Goal: Information Seeking & Learning: Learn about a topic

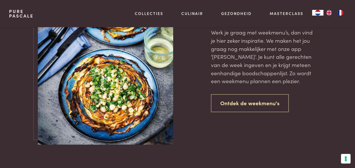
scroll to position [1256, 0]
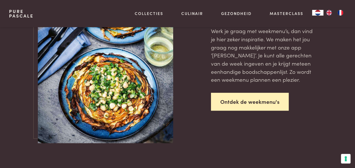
click at [269, 94] on link "Ontdek de weekmenu's" at bounding box center [250, 102] width 78 height 18
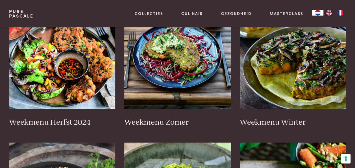
scroll to position [171, 0]
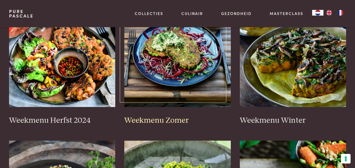
click at [203, 67] on img at bounding box center [177, 50] width 107 height 113
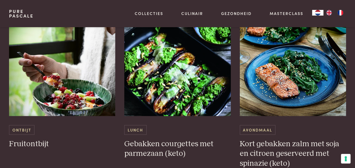
scroll to position [1284, 0]
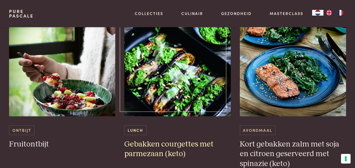
click at [204, 85] on img at bounding box center [177, 59] width 107 height 113
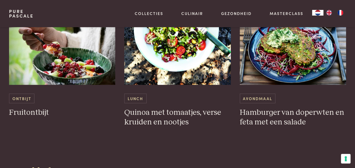
scroll to position [1075, 0]
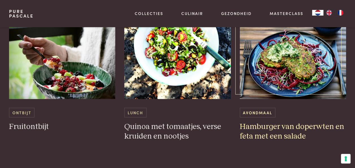
click at [307, 74] on img at bounding box center [293, 42] width 107 height 113
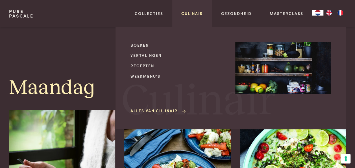
click at [191, 15] on link "Culinair" at bounding box center [193, 13] width 22 height 6
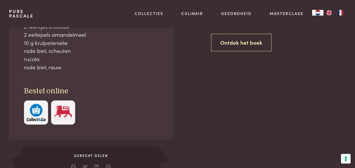
scroll to position [277, 0]
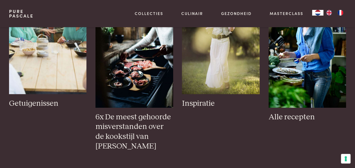
scroll to position [891, 0]
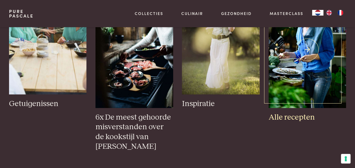
click at [309, 92] on img at bounding box center [307, 50] width 77 height 117
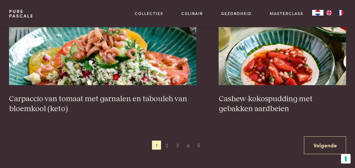
scroll to position [1022, 0]
click at [164, 140] on span "2" at bounding box center [167, 144] width 9 height 9
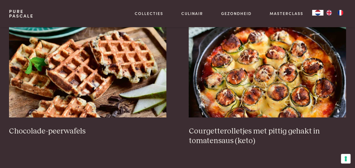
scroll to position [199, 0]
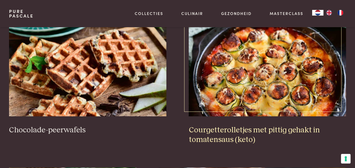
click at [313, 91] on img at bounding box center [268, 59] width 158 height 113
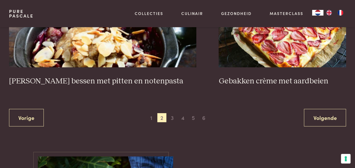
scroll to position [1059, 0]
click at [174, 113] on span "3" at bounding box center [172, 117] width 9 height 9
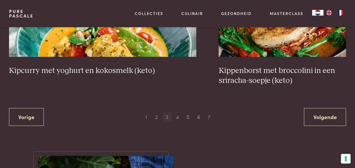
scroll to position [1070, 0]
click at [179, 112] on span "4" at bounding box center [177, 116] width 9 height 9
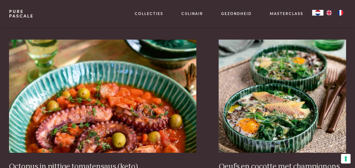
scroll to position [965, 0]
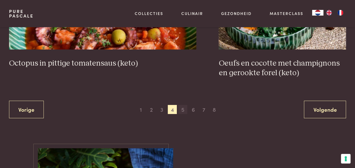
click at [183, 105] on span "5" at bounding box center [182, 109] width 9 height 9
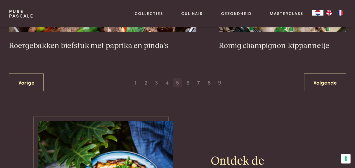
scroll to position [1096, 0]
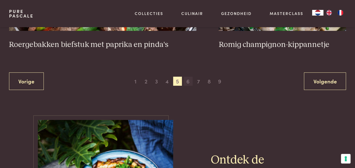
click at [187, 77] on span "6" at bounding box center [188, 81] width 9 height 9
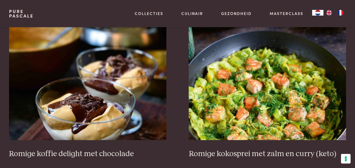
scroll to position [175, 0]
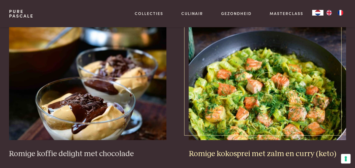
click at [314, 102] on img at bounding box center [268, 83] width 158 height 113
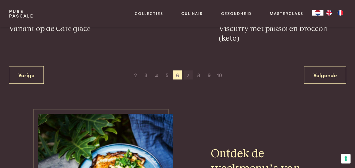
click at [187, 70] on span "7" at bounding box center [188, 74] width 9 height 9
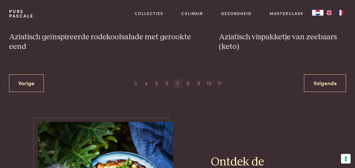
scroll to position [1076, 0]
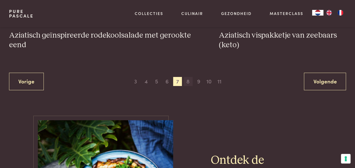
click at [187, 77] on span "8" at bounding box center [188, 81] width 9 height 9
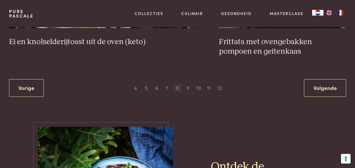
scroll to position [1077, 0]
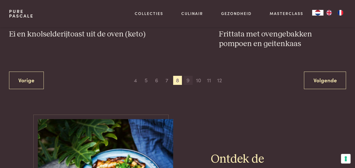
click at [185, 76] on span "9" at bounding box center [188, 80] width 9 height 9
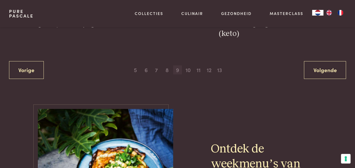
scroll to position [1117, 0]
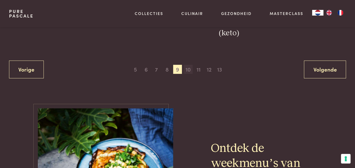
click at [192, 65] on span "10" at bounding box center [188, 69] width 9 height 9
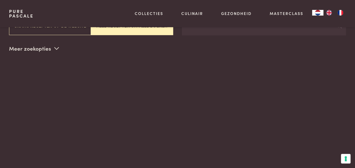
scroll to position [130, 0]
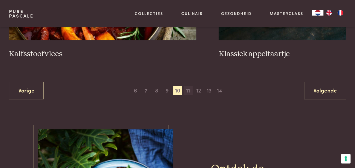
click at [186, 86] on span "11" at bounding box center [188, 90] width 9 height 9
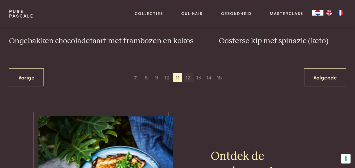
click at [192, 73] on span "12" at bounding box center [188, 77] width 9 height 9
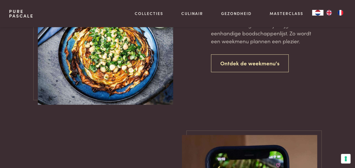
scroll to position [1385, 0]
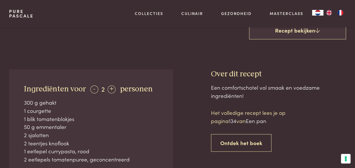
scroll to position [157, 0]
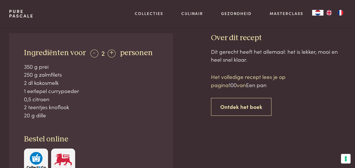
scroll to position [207, 0]
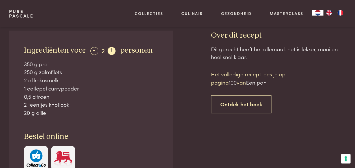
click at [111, 48] on div "+" at bounding box center [112, 51] width 8 height 8
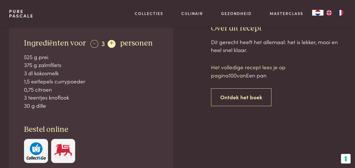
scroll to position [213, 0]
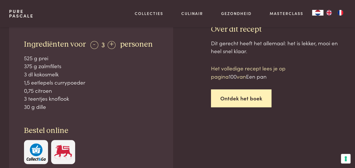
click at [238, 93] on link "Ontdek het boek" at bounding box center [241, 98] width 61 height 18
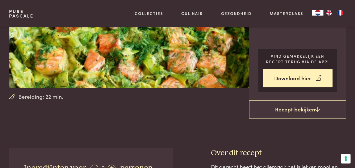
scroll to position [88, 0]
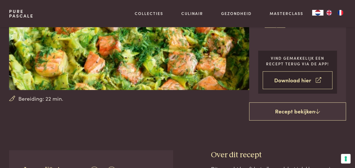
click at [314, 78] on link "Download hier" at bounding box center [298, 80] width 70 height 18
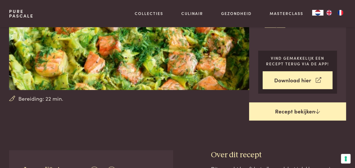
click at [308, 109] on link "Recept bekijken" at bounding box center [297, 111] width 97 height 18
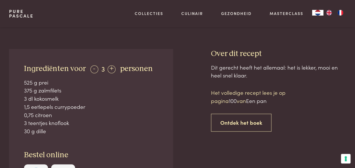
scroll to position [188, 0]
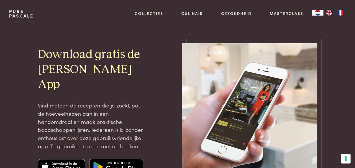
scroll to position [1, 0]
